Goal: Find specific page/section: Find specific page/section

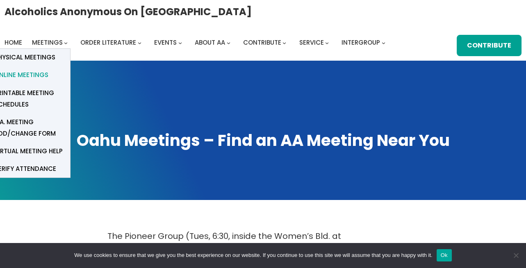
click at [13, 71] on span "Online Meetings" at bounding box center [21, 74] width 54 height 11
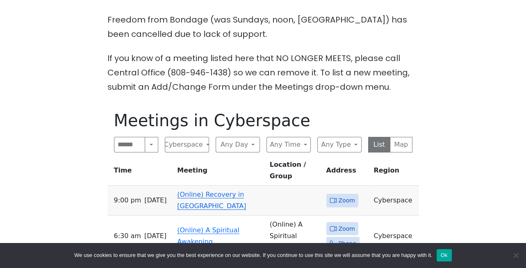
scroll to position [320, 0]
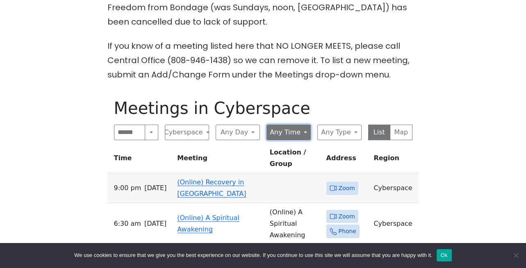
click at [304, 125] on button "Any Time" at bounding box center [289, 133] width 44 height 16
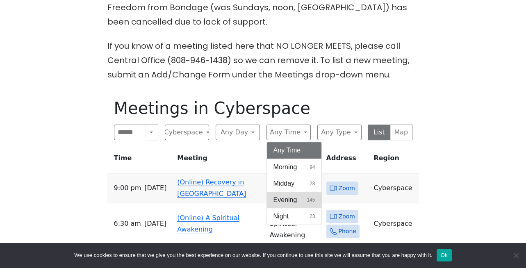
click at [283, 195] on span "Evening" at bounding box center [286, 200] width 24 height 10
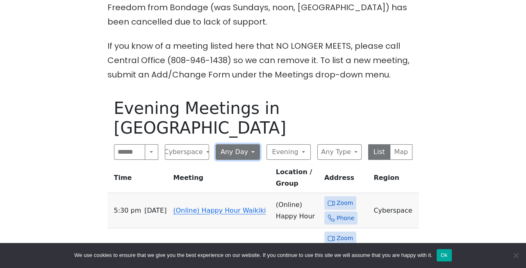
click at [251, 144] on button "Any Day" at bounding box center [238, 152] width 44 height 16
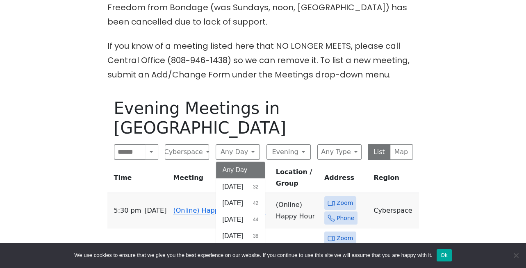
click at [228, 264] on span "[DATE]" at bounding box center [233, 269] width 21 height 10
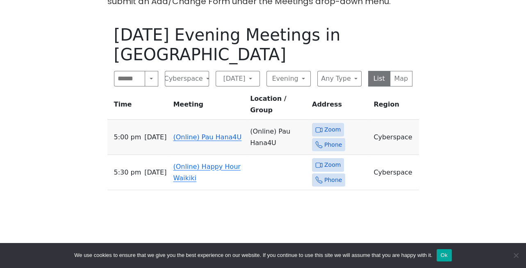
scroll to position [384, 0]
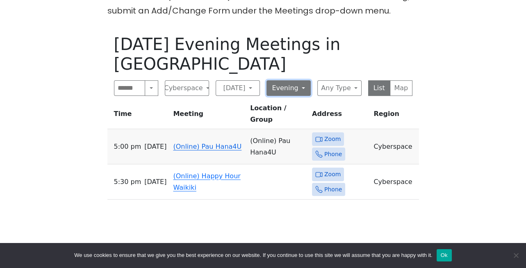
click at [303, 80] on button "Evening" at bounding box center [289, 88] width 44 height 16
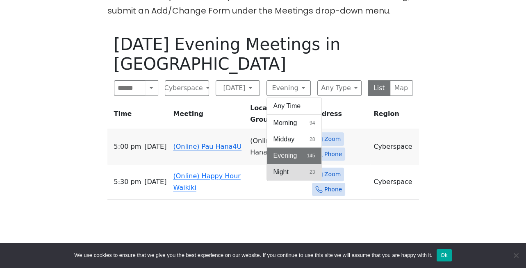
click at [276, 167] on span "Night" at bounding box center [281, 172] width 15 height 10
